Goal: Check status: Check status

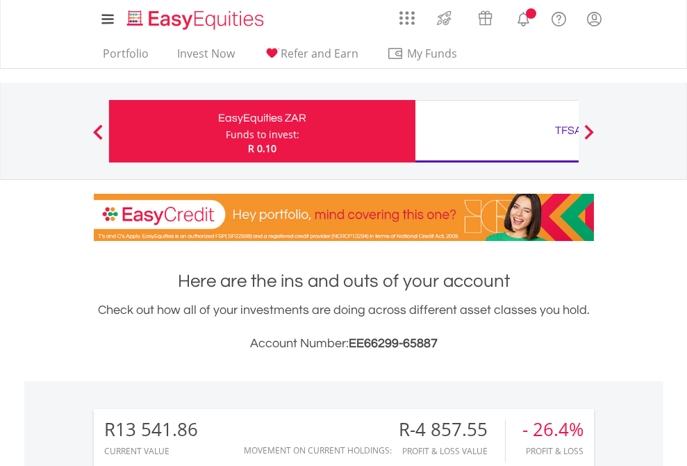
scroll to position [133, 218]
click at [226, 131] on div "Funds to invest:" at bounding box center [263, 135] width 74 height 14
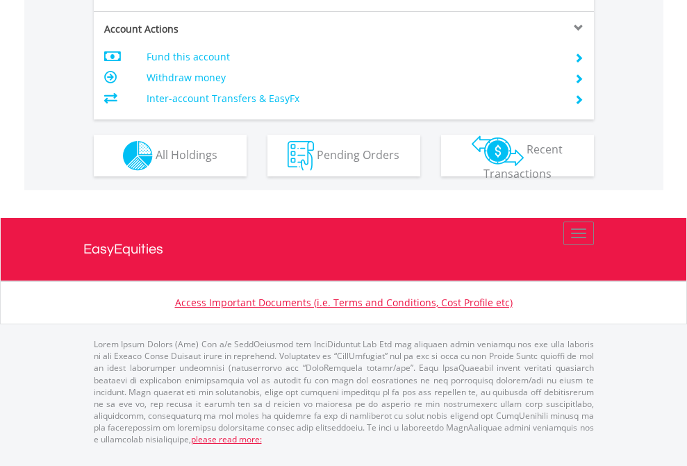
scroll to position [1359, 0]
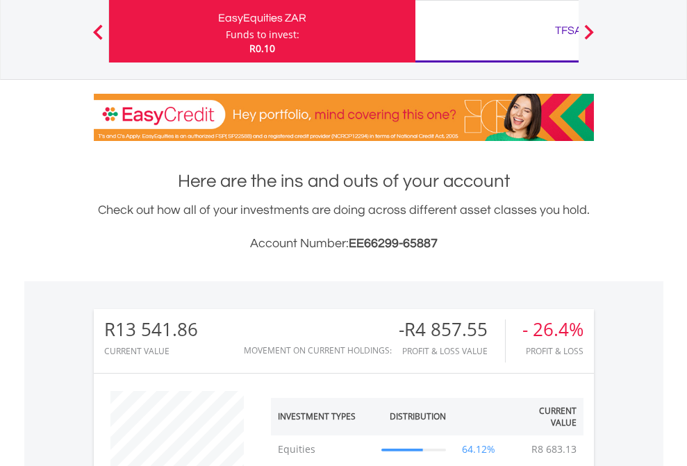
scroll to position [133, 218]
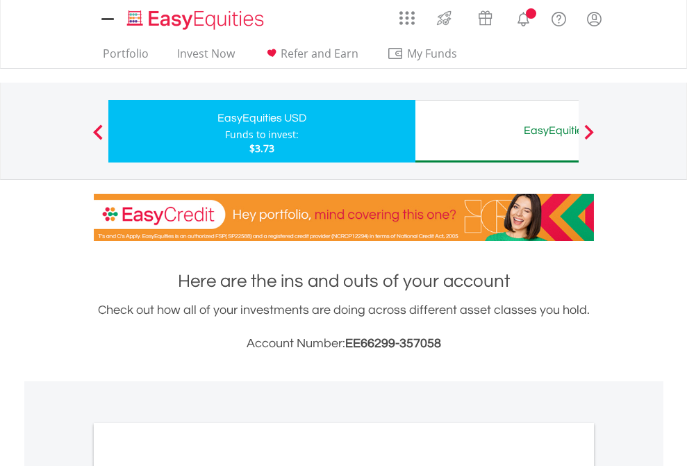
scroll to position [835, 0]
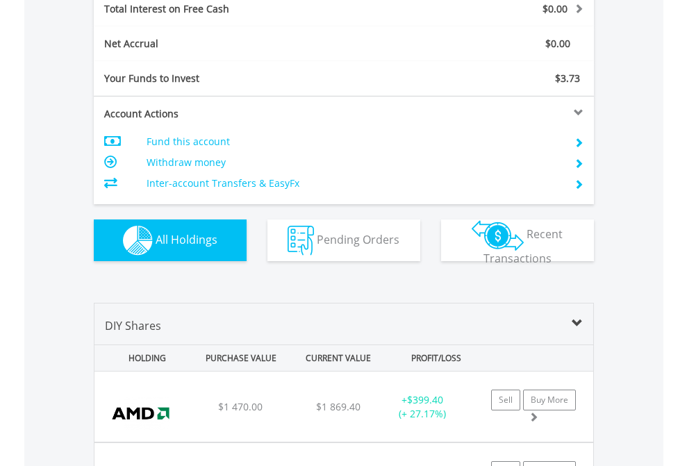
scroll to position [1600, 0]
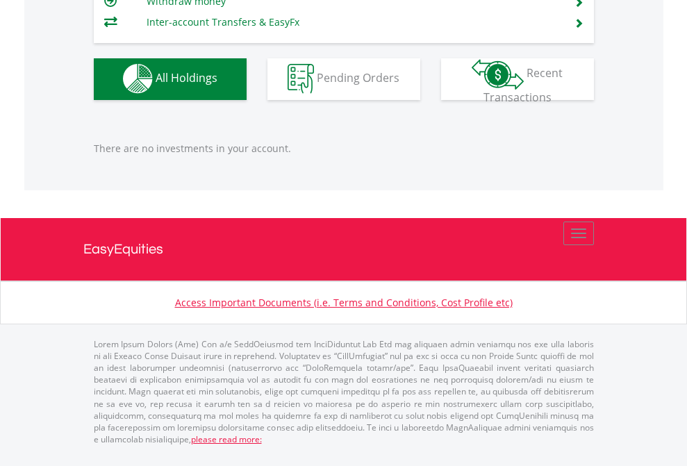
scroll to position [133, 218]
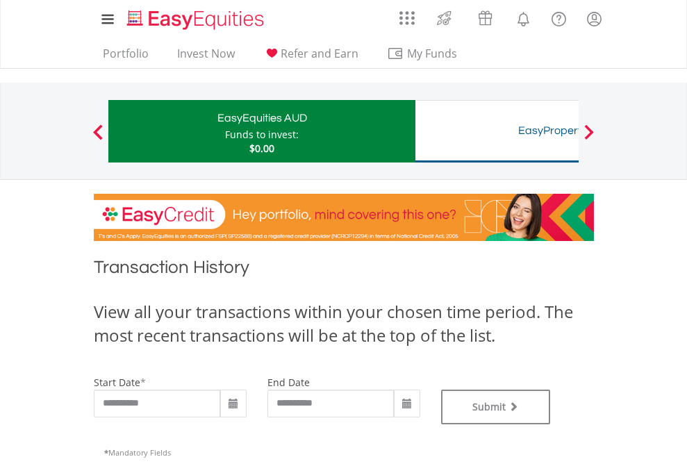
type input "**********"
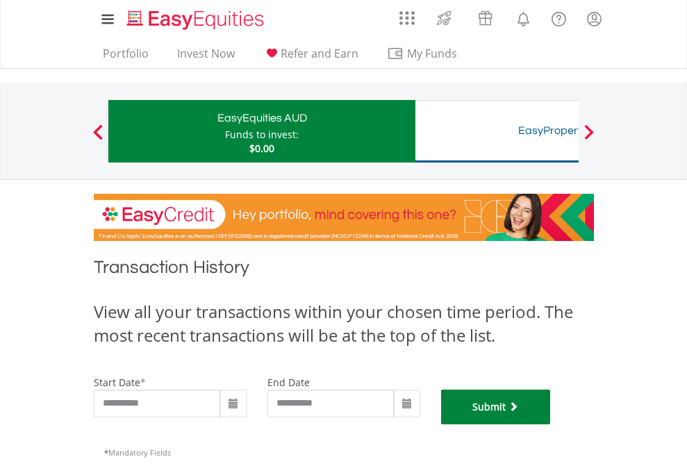
click at [551, 424] on button "Submit" at bounding box center [496, 407] width 110 height 35
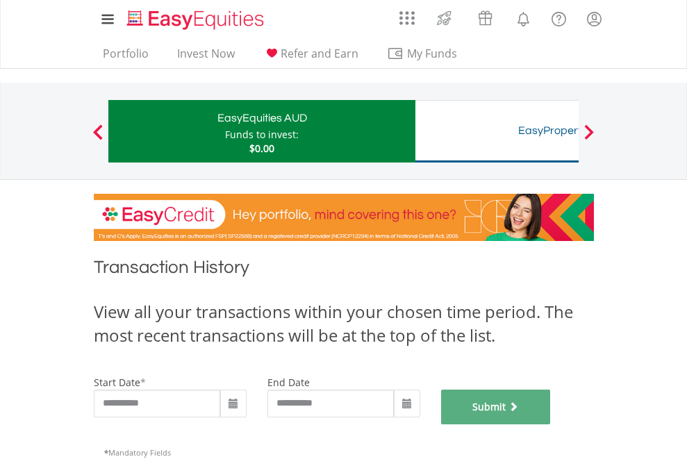
scroll to position [563, 0]
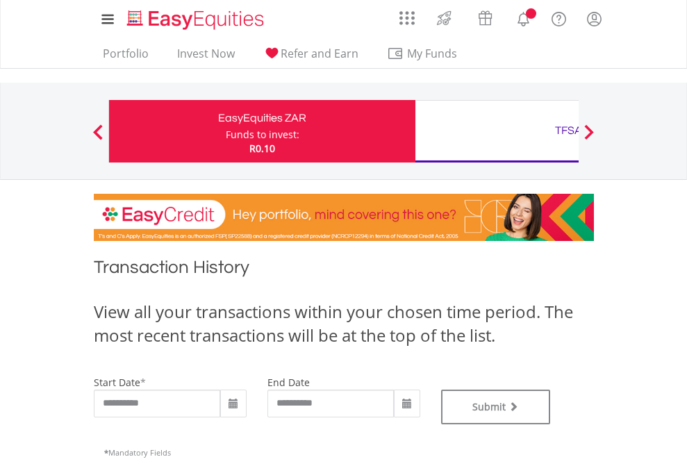
click at [496, 131] on div "TFSA" at bounding box center [569, 130] width 290 height 19
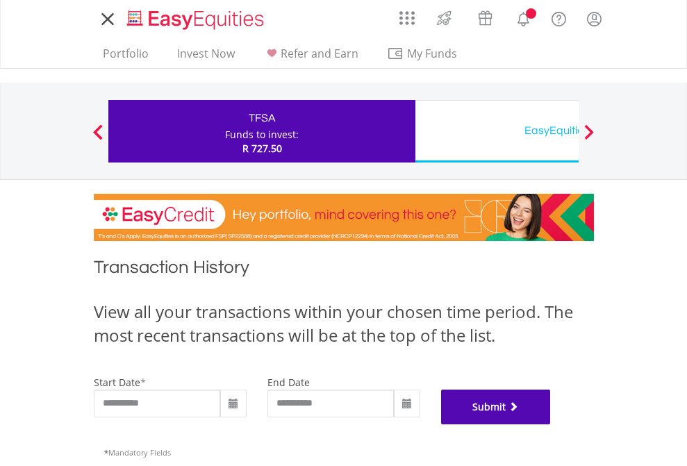
click at [551, 424] on button "Submit" at bounding box center [496, 407] width 110 height 35
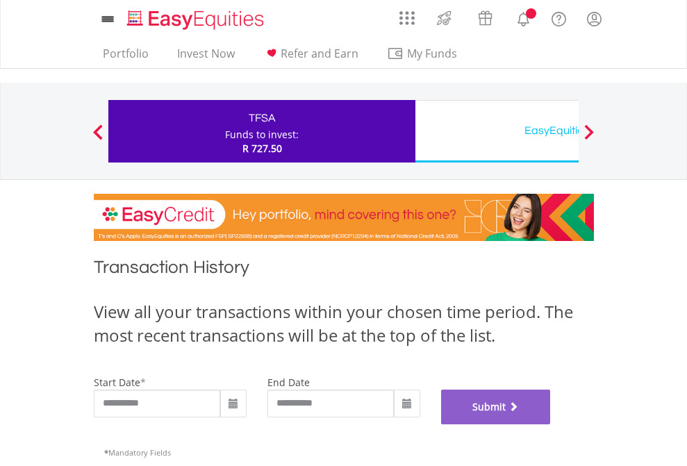
scroll to position [563, 0]
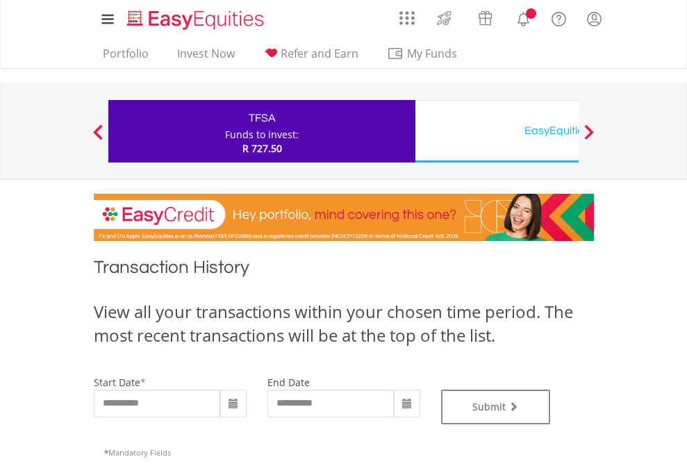
click at [496, 131] on div "EasyEquities USD" at bounding box center [569, 130] width 290 height 19
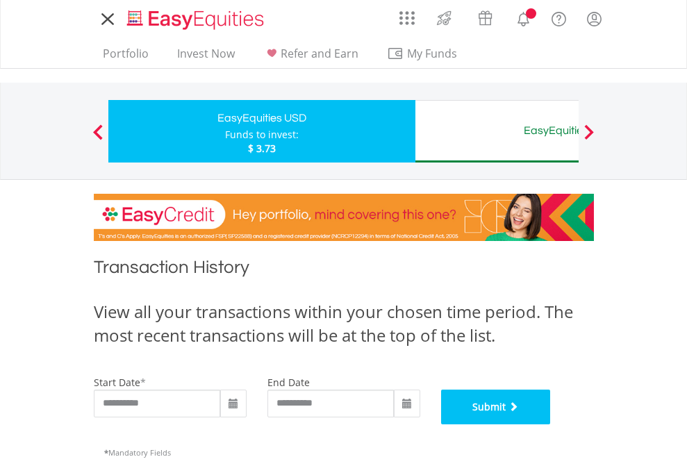
click at [551, 424] on button "Submit" at bounding box center [496, 407] width 110 height 35
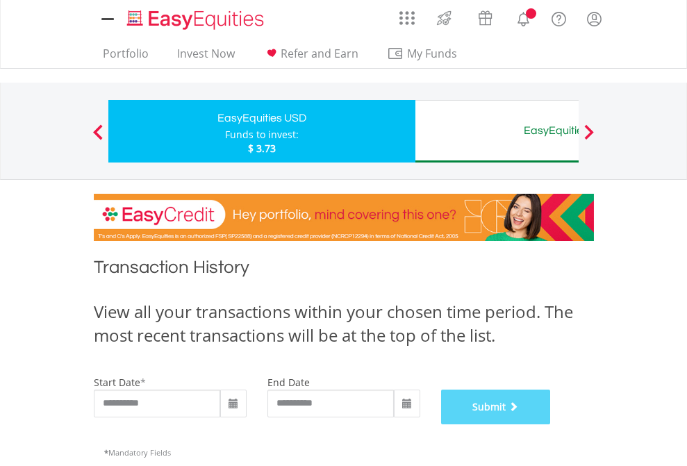
scroll to position [563, 0]
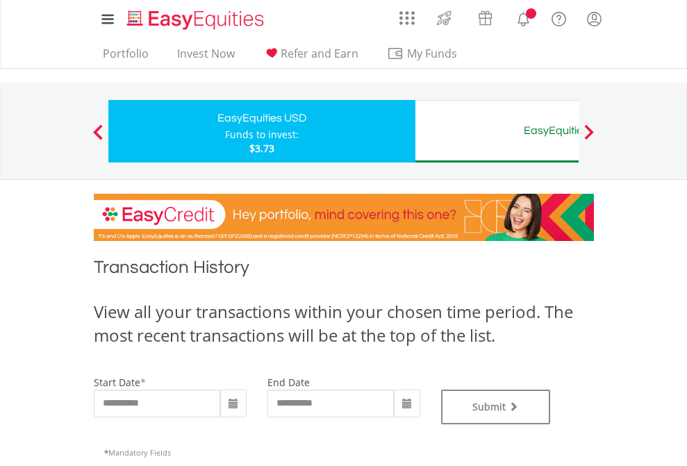
click at [496, 131] on div "EasyEquities AUD" at bounding box center [569, 130] width 290 height 19
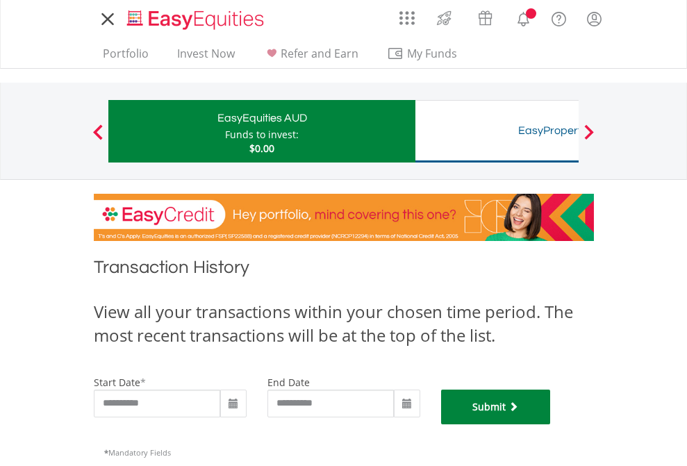
click at [551, 424] on button "Submit" at bounding box center [496, 407] width 110 height 35
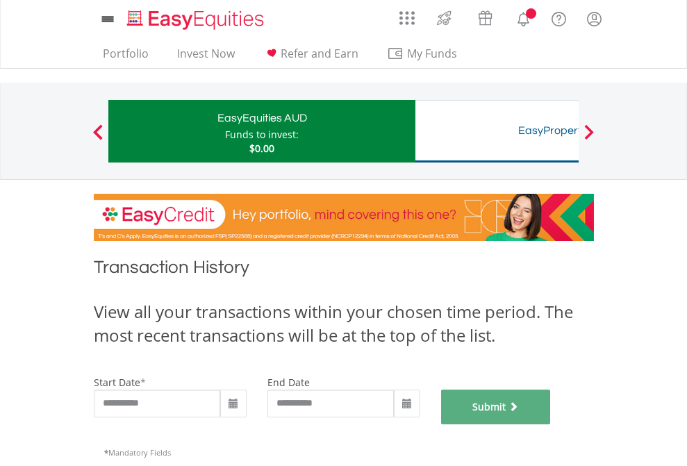
scroll to position [563, 0]
